Goal: Check status: Check status

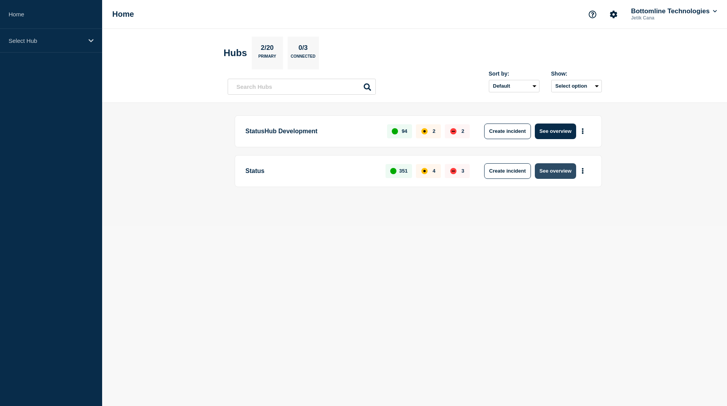
click at [560, 177] on button "See overview" at bounding box center [555, 171] width 41 height 16
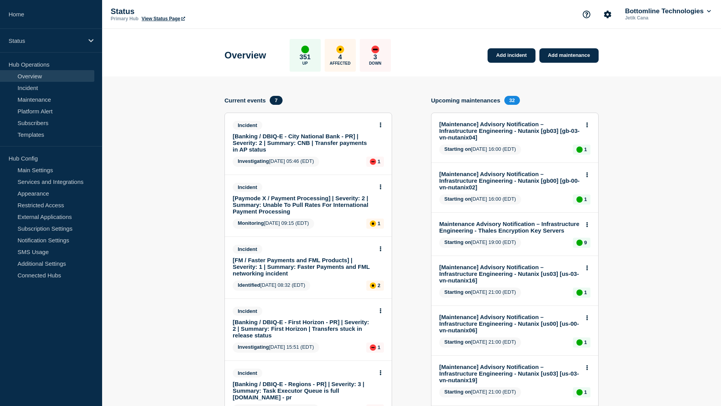
click at [296, 139] on link "[Banking / DBIQ-E - City National Bank - PR] | Severity: 2 | Summary: CNB | Tra…" at bounding box center [303, 143] width 141 height 20
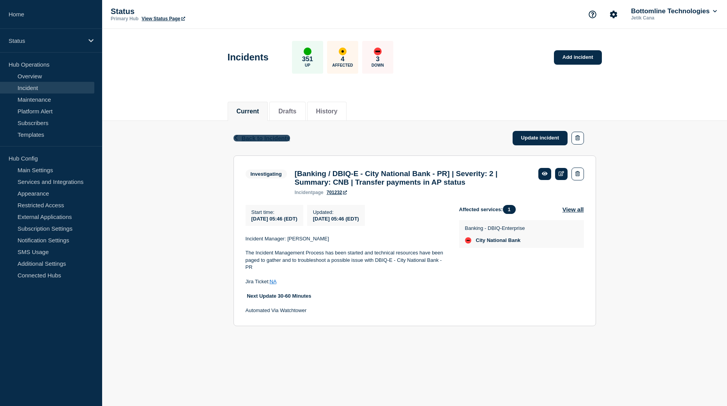
click at [266, 139] on span "Back to Incidents" at bounding box center [266, 138] width 48 height 7
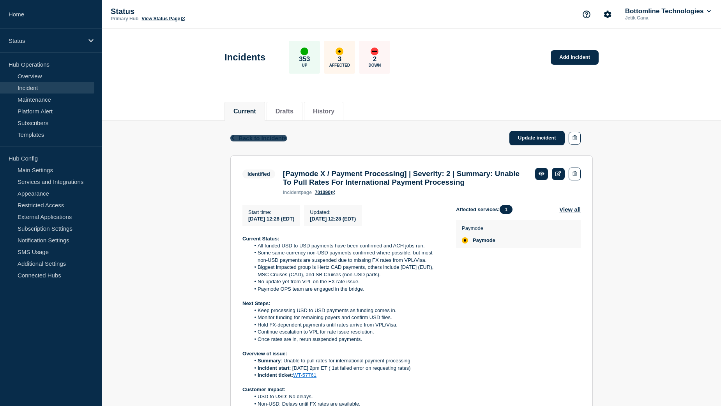
click at [262, 138] on span "Back to Incidents" at bounding box center [262, 138] width 48 height 7
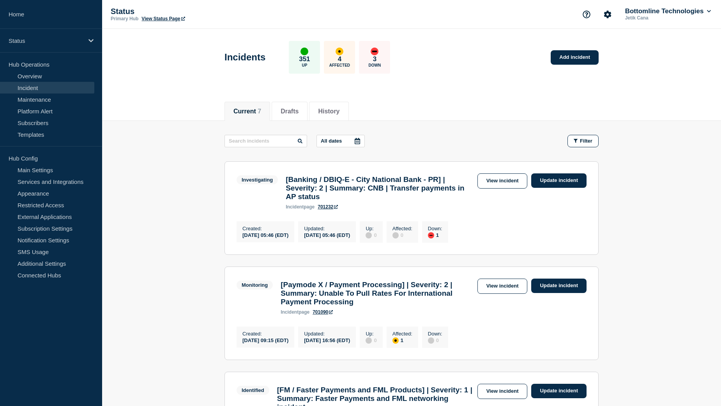
click at [249, 112] on button "Current 7" at bounding box center [247, 111] width 28 height 7
